Goal: Navigation & Orientation: Find specific page/section

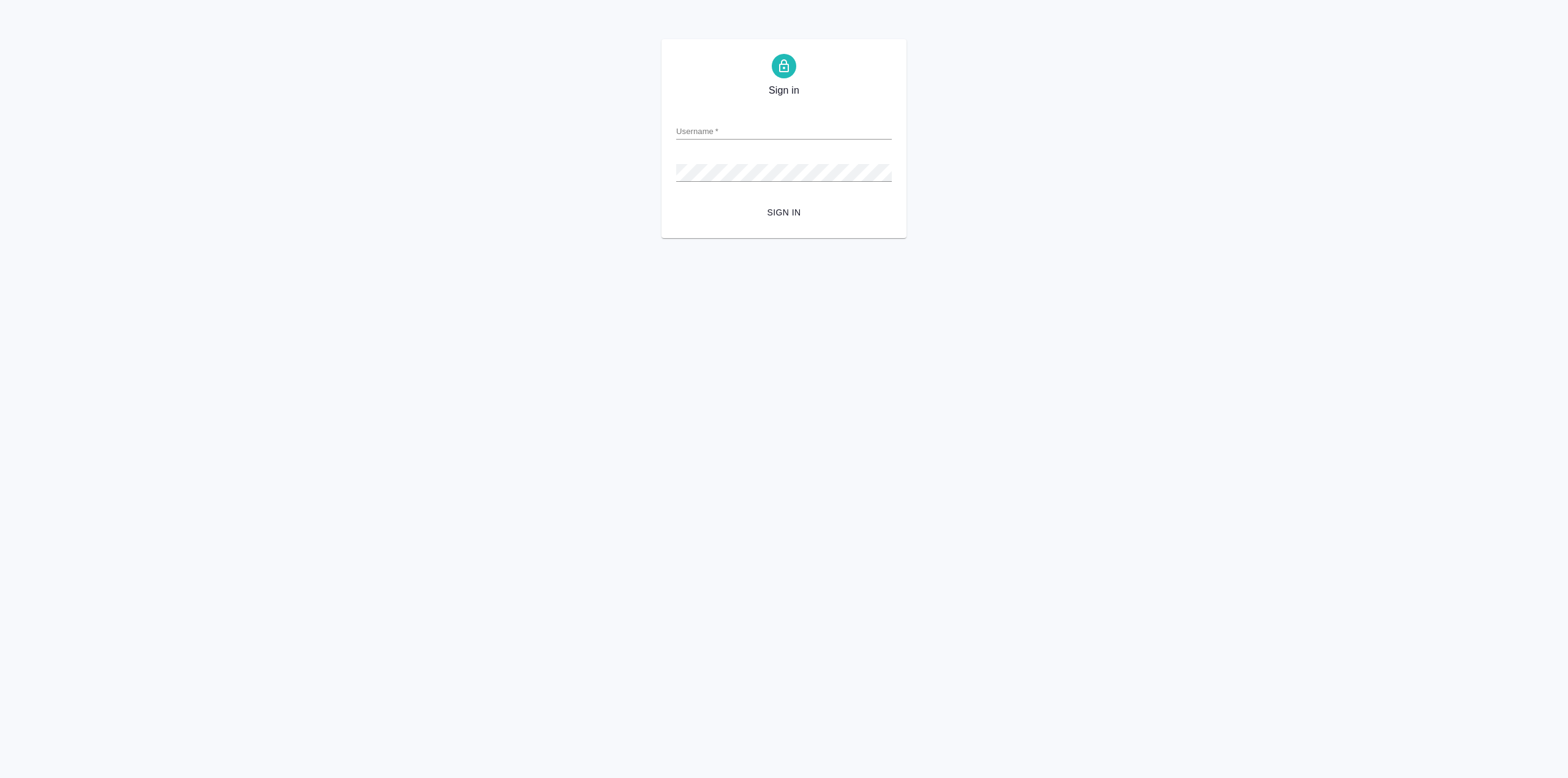
type input "[PERSON_NAME][EMAIL_ADDRESS][DOMAIN_NAME]"
click at [784, 208] on span "Sign in" at bounding box center [784, 213] width 196 height 15
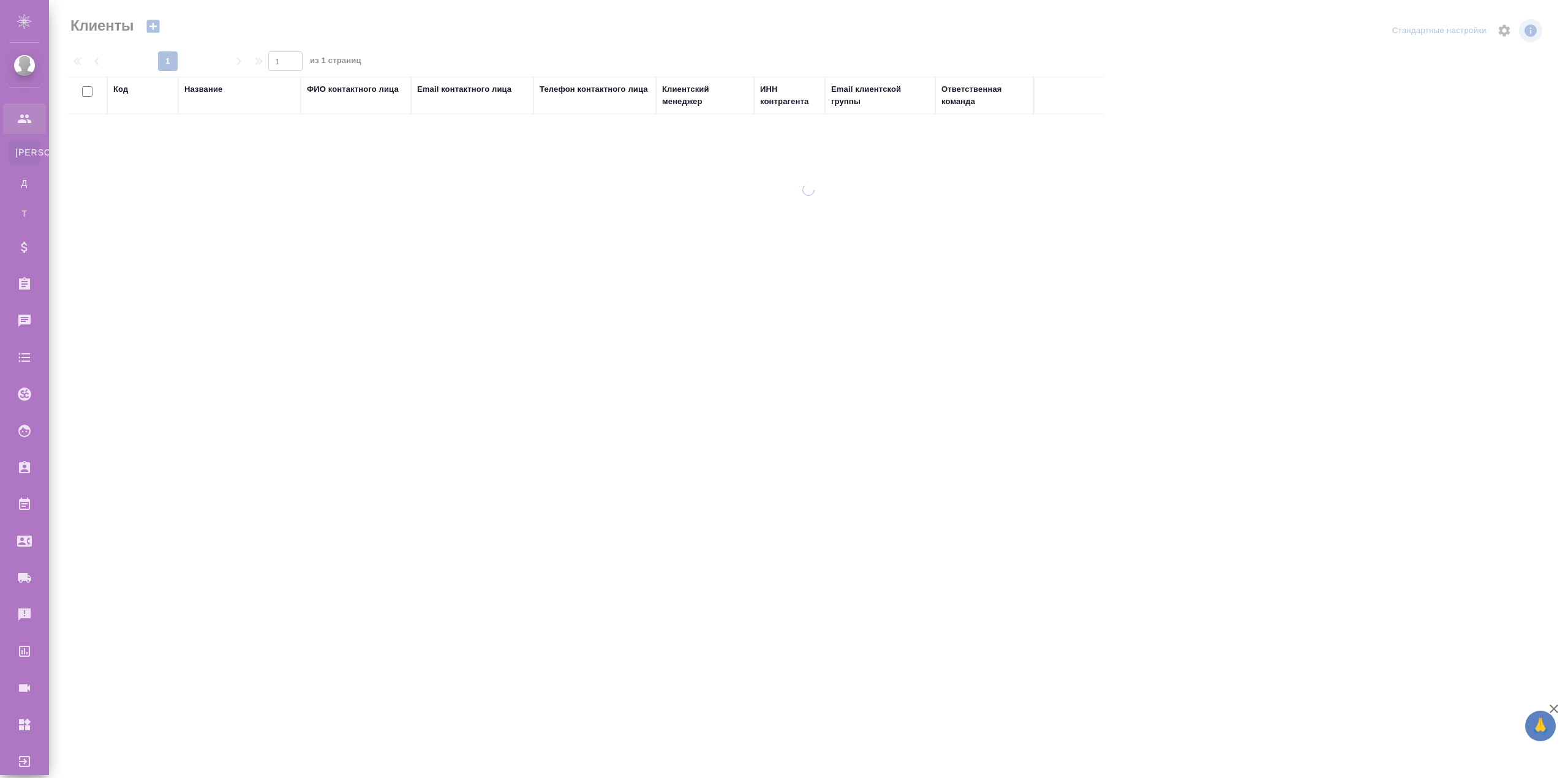
select select "RU"
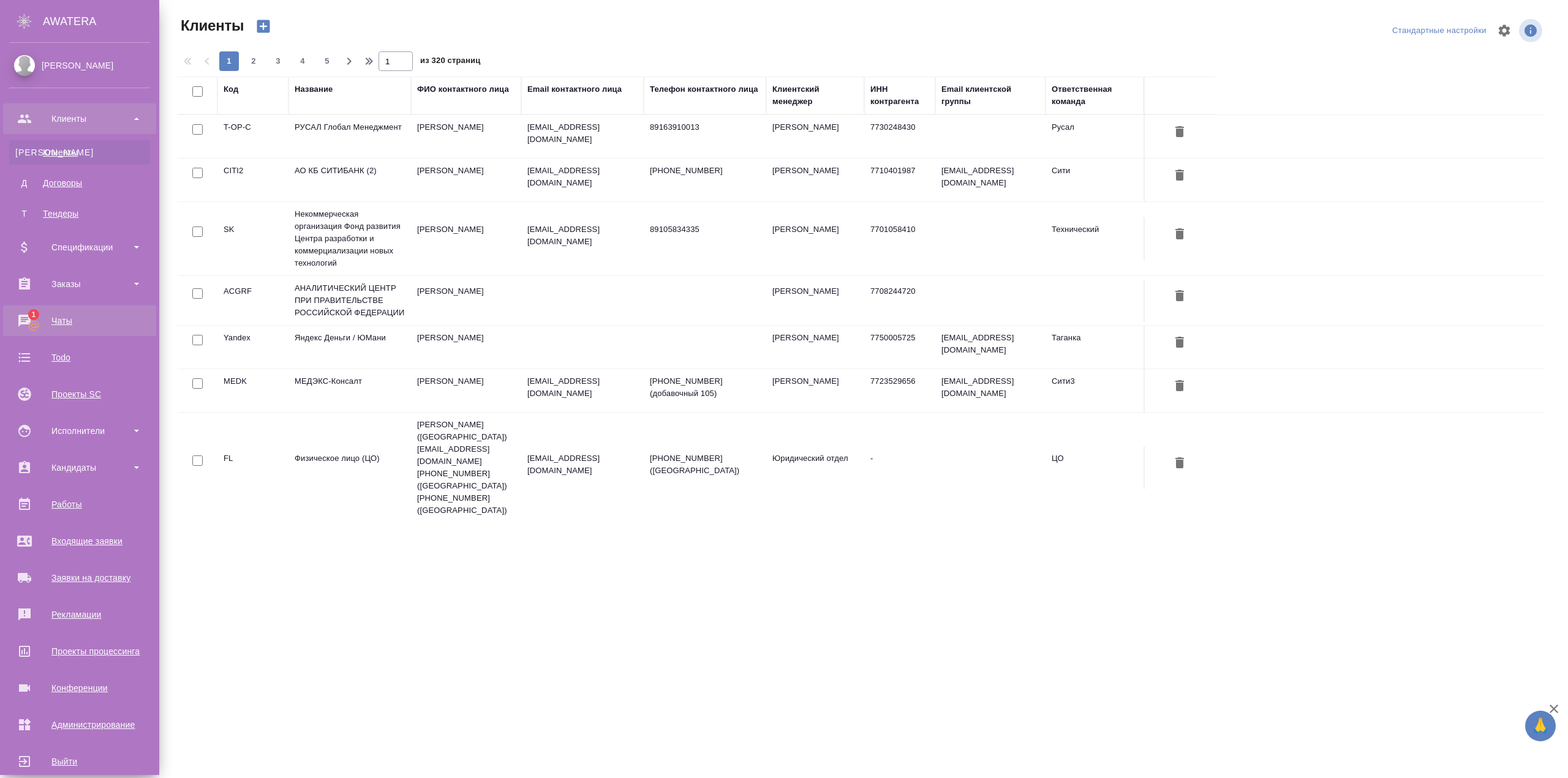
click at [64, 324] on div "Чаты" at bounding box center [80, 320] width 140 height 18
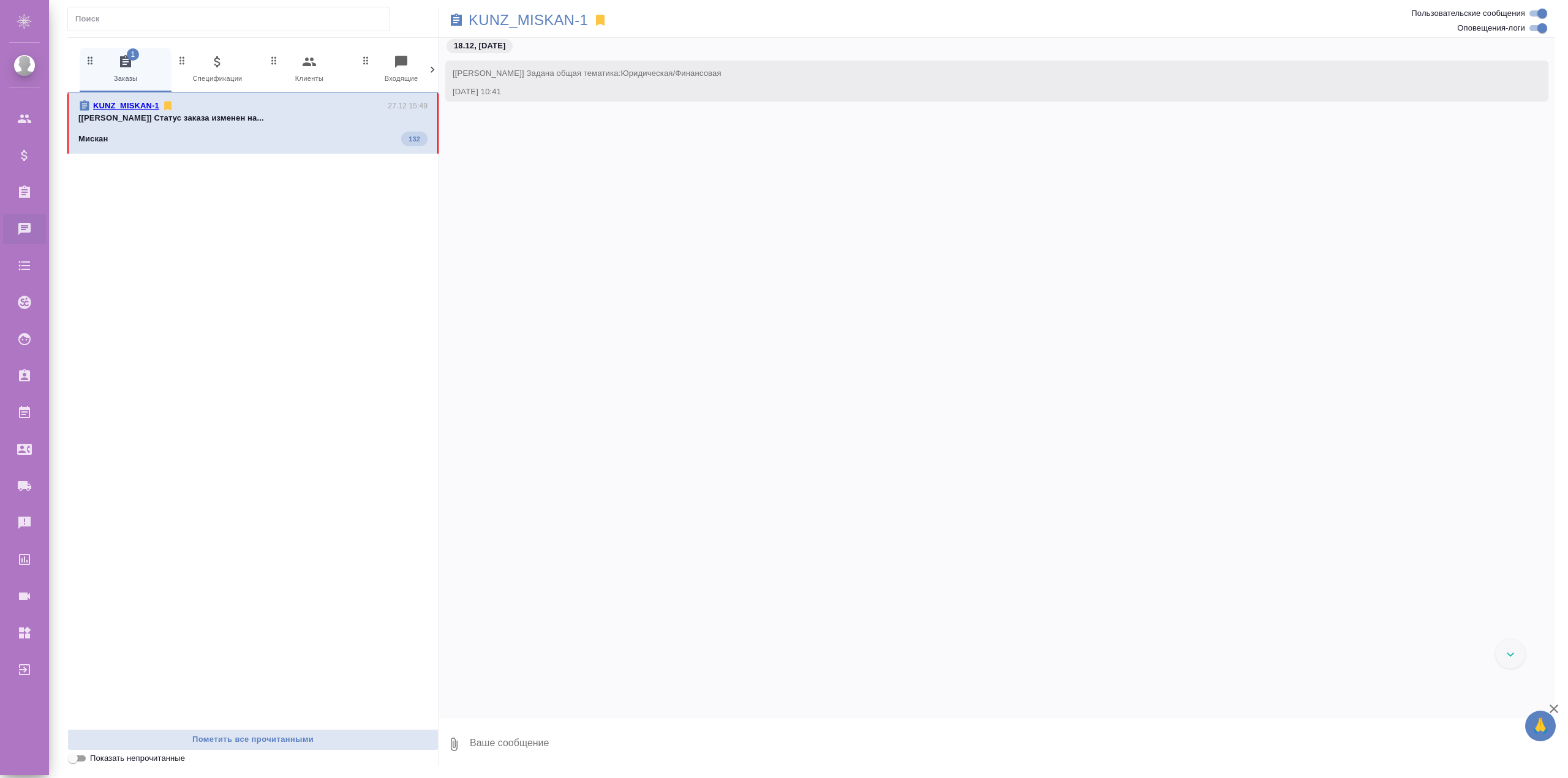
scroll to position [15011, 0]
